Goal: Task Accomplishment & Management: Manage account settings

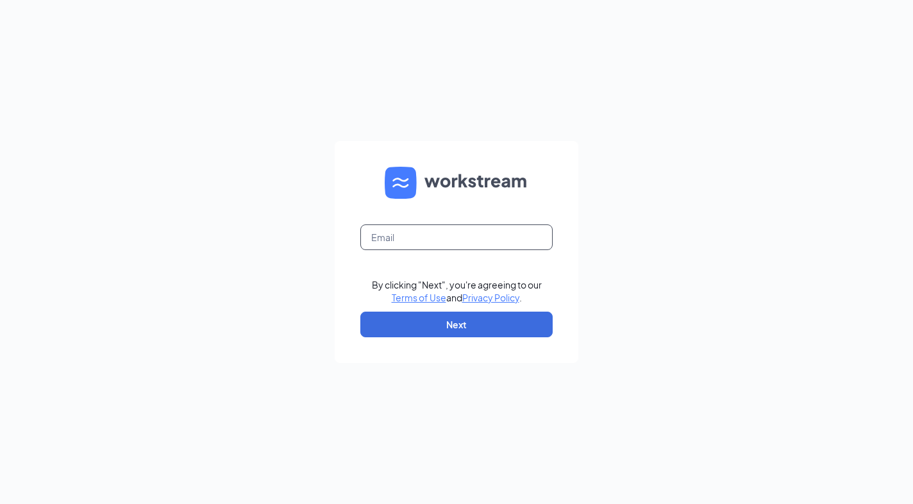
click at [443, 244] on input "text" at bounding box center [457, 238] width 192 height 26
click at [457, 240] on input "text" at bounding box center [457, 238] width 192 height 26
click at [571, 262] on form "By clicking "Next", you're agreeing to our Terms of Use and Privacy Policy . Ne…" at bounding box center [457, 252] width 244 height 222
click at [522, 240] on input "text" at bounding box center [457, 238] width 192 height 26
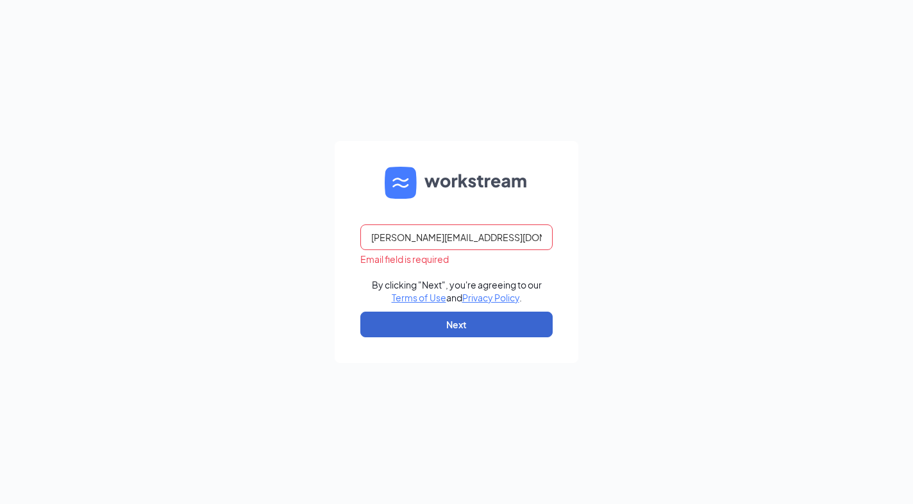
type input "peter.pendergrass3@cfacorp.com"
click at [511, 325] on button "Next" at bounding box center [457, 325] width 192 height 26
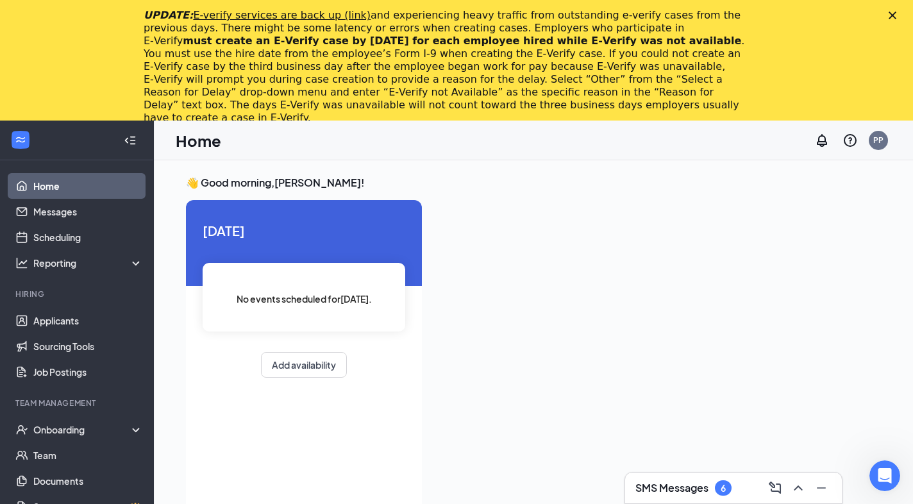
click at [889, 10] on div "UPDATE: E-verify services are back up (link) and experiencing heavy traffic fro…" at bounding box center [456, 66] width 913 height 123
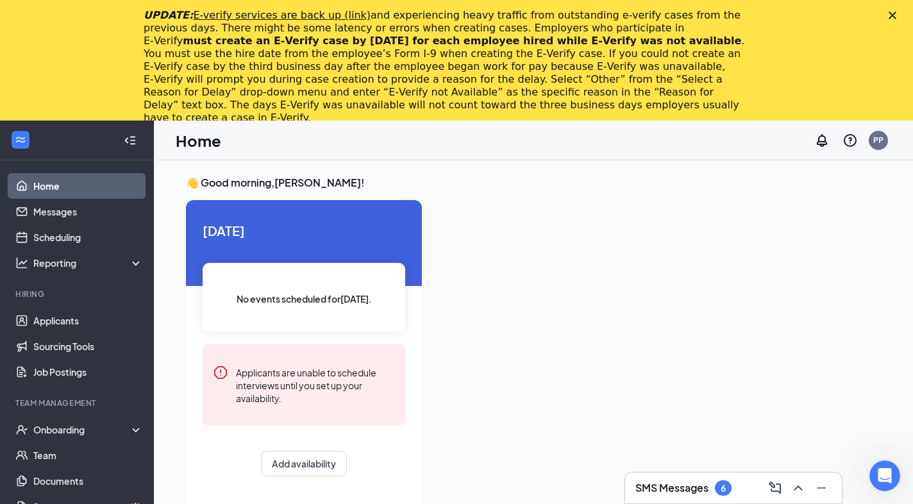
click at [892, 11] on div "UPDATE: E-verify services are back up (link) and experiencing heavy traffic fro…" at bounding box center [456, 66] width 913 height 123
click at [892, 14] on polygon "Close" at bounding box center [893, 16] width 8 height 8
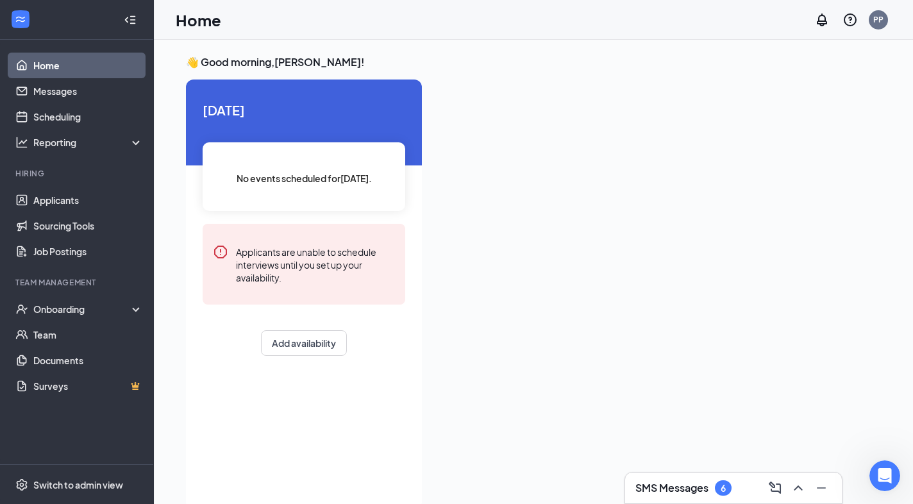
click at [803, 488] on icon "ChevronUp" at bounding box center [798, 487] width 15 height 15
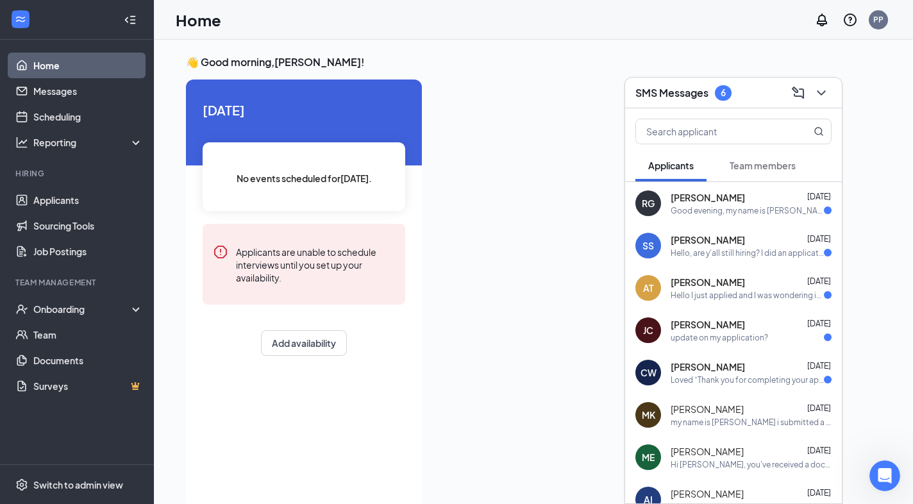
click at [772, 219] on div "[PERSON_NAME] [PERSON_NAME] [DATE] Good evening, my name is [PERSON_NAME] and I…" at bounding box center [733, 203] width 217 height 42
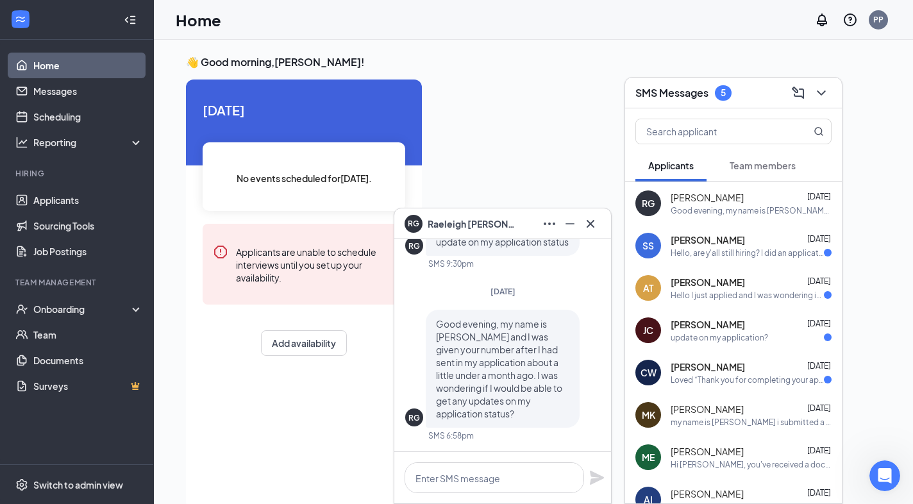
click at [754, 251] on div "Hello, are y'all still hiring? I did an application online." at bounding box center [747, 253] width 153 height 11
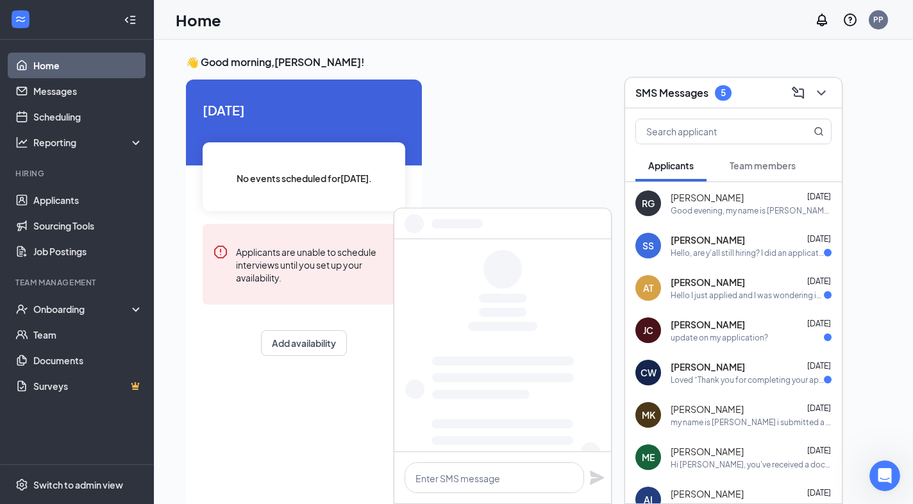
click at [754, 280] on div "[PERSON_NAME] [DATE]" at bounding box center [751, 282] width 161 height 13
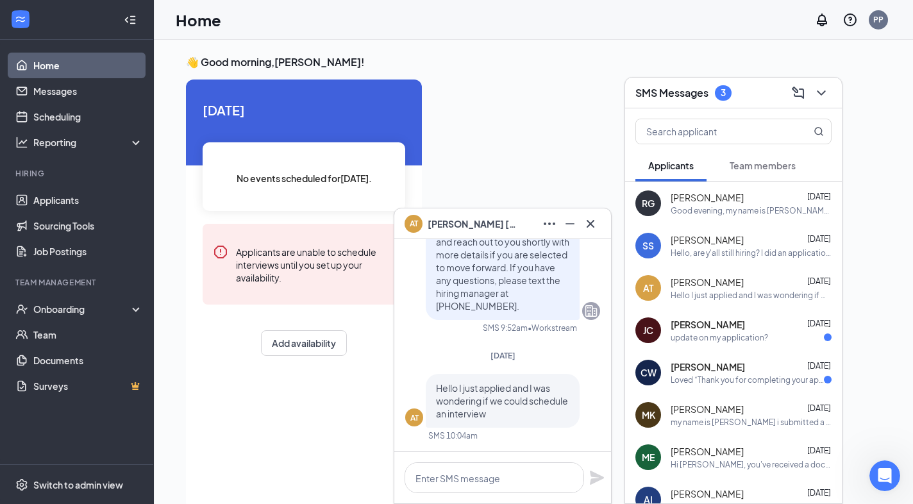
click at [760, 336] on div "update on my application?" at bounding box center [720, 337] width 98 height 11
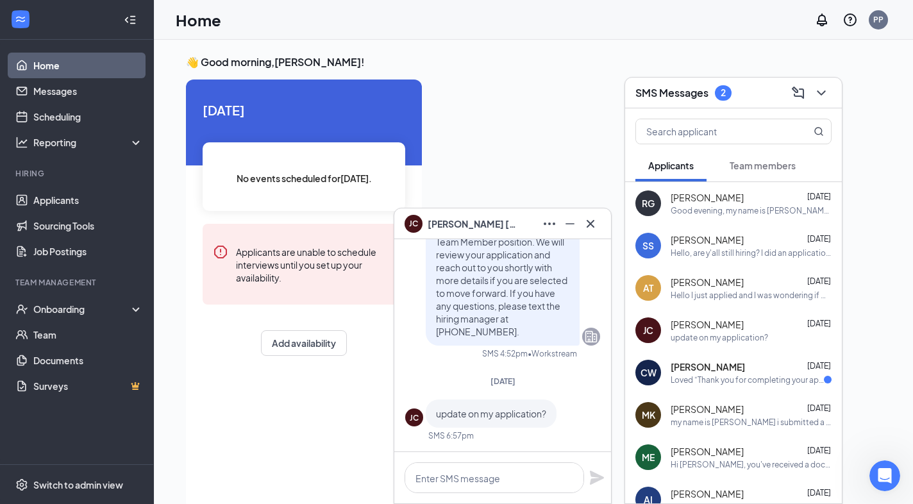
click at [762, 368] on div "[PERSON_NAME] [DATE]" at bounding box center [751, 367] width 161 height 13
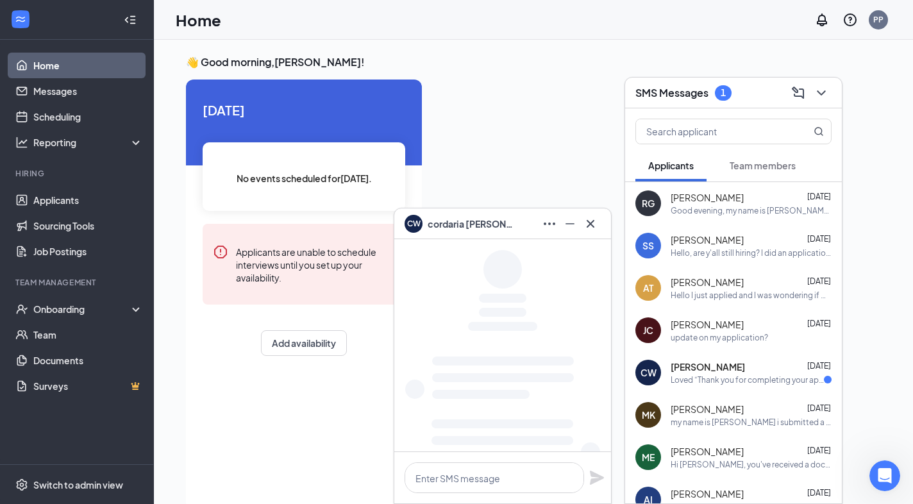
click at [764, 414] on div "[PERSON_NAME] [DATE]" at bounding box center [751, 409] width 161 height 13
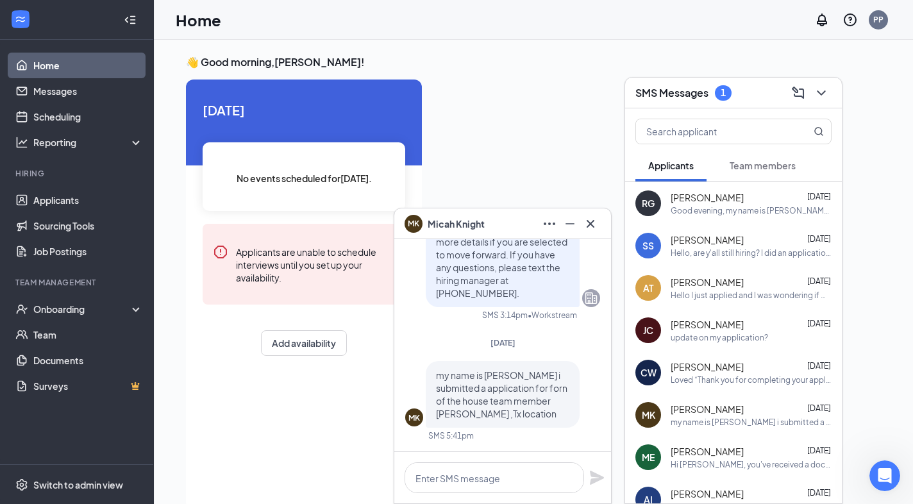
click at [772, 162] on span "Team members" at bounding box center [763, 166] width 66 height 12
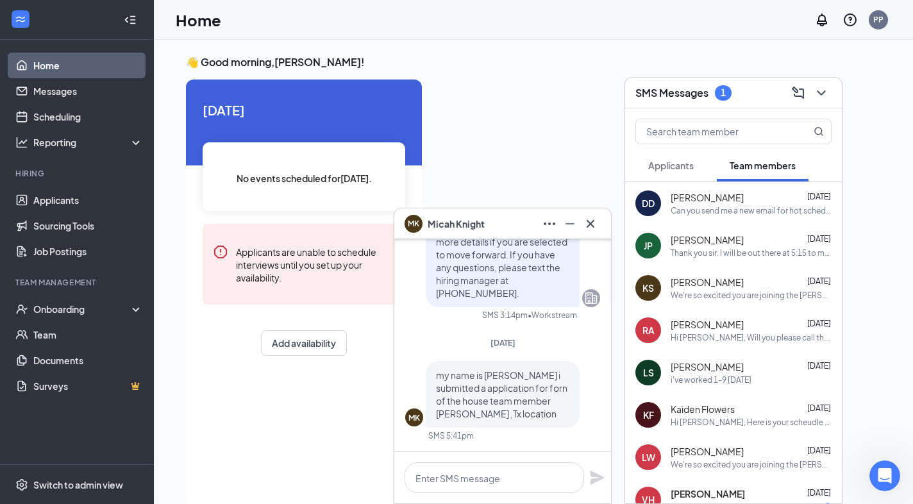
click at [688, 164] on span "Applicants" at bounding box center [672, 166] width 46 height 12
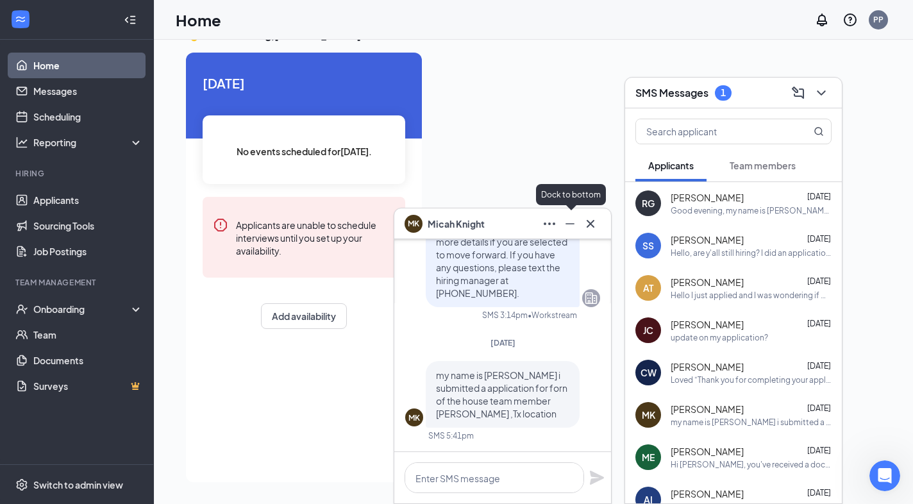
click at [590, 221] on icon "Cross" at bounding box center [591, 223] width 8 height 8
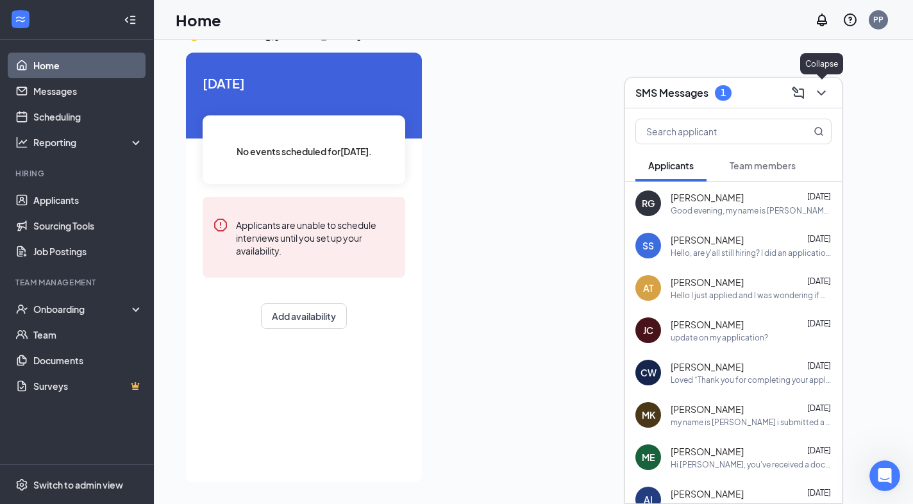
click at [826, 95] on icon "ChevronDown" at bounding box center [821, 92] width 15 height 15
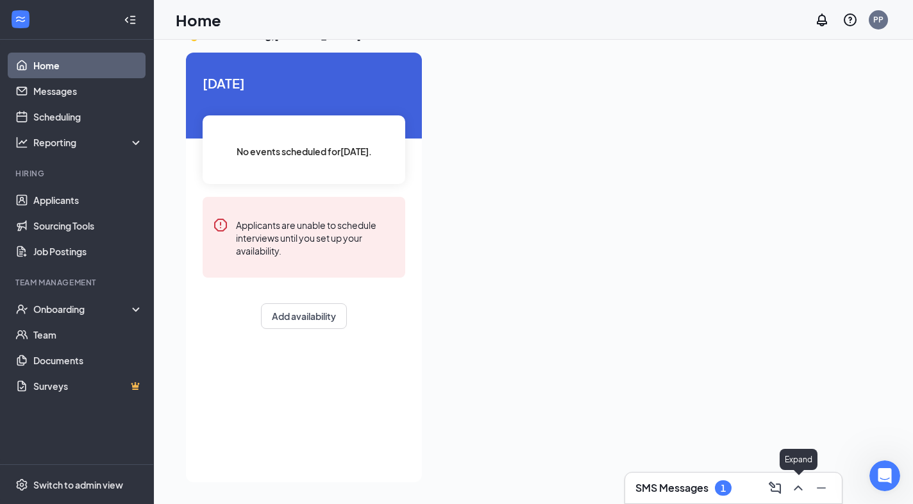
click at [804, 482] on icon "ChevronUp" at bounding box center [798, 487] width 15 height 15
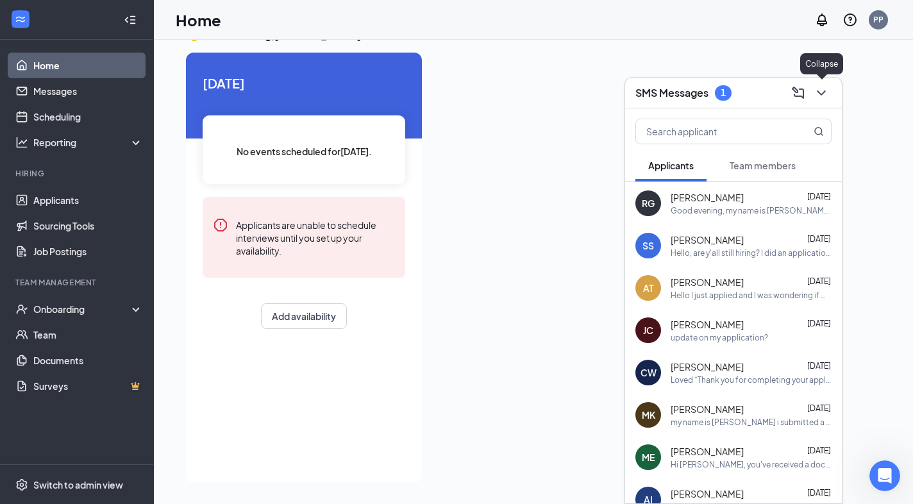
click at [820, 91] on icon "ChevronDown" at bounding box center [821, 92] width 15 height 15
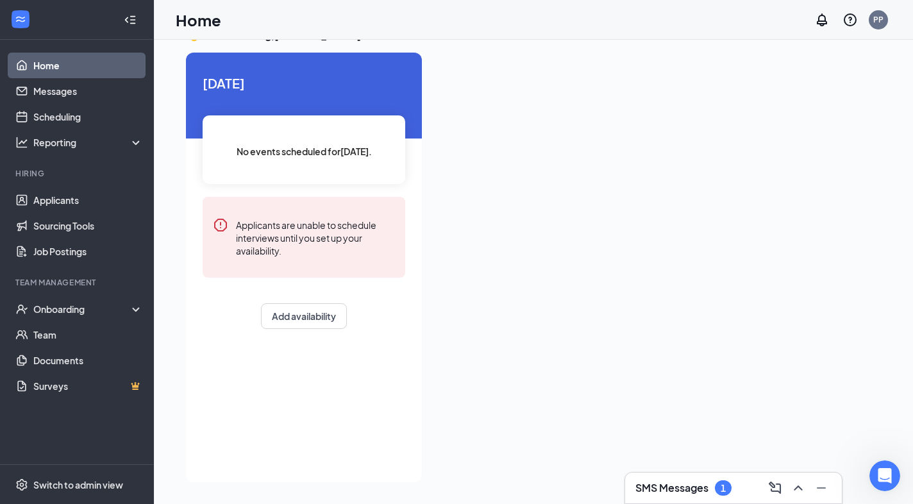
click at [844, 195] on div at bounding box center [656, 264] width 449 height 422
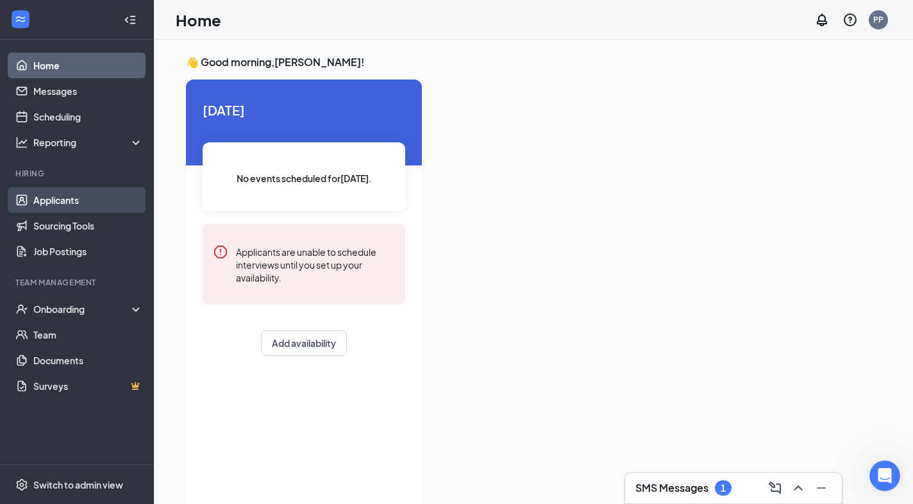
click at [69, 196] on link "Applicants" at bounding box center [88, 200] width 110 height 26
